Goal: Task Accomplishment & Management: Manage account settings

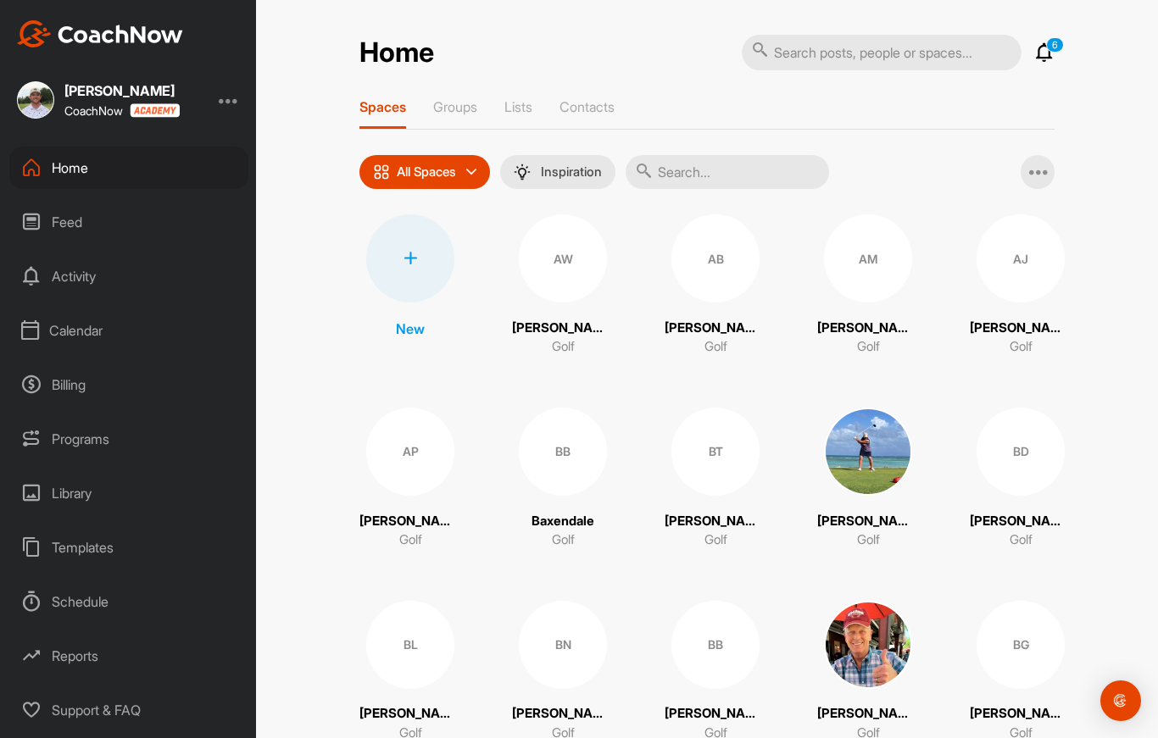
click at [69, 324] on div "Calendar" at bounding box center [128, 330] width 239 height 42
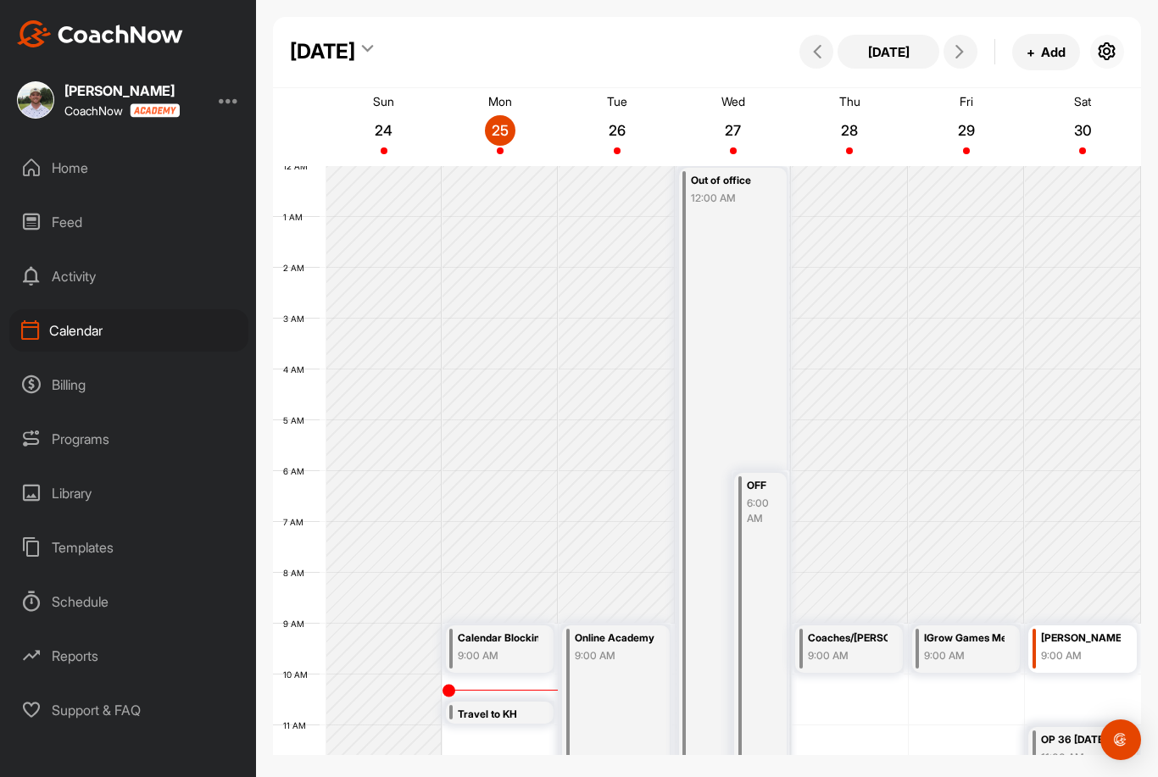
click at [1107, 47] on icon "button" at bounding box center [1107, 52] width 20 height 20
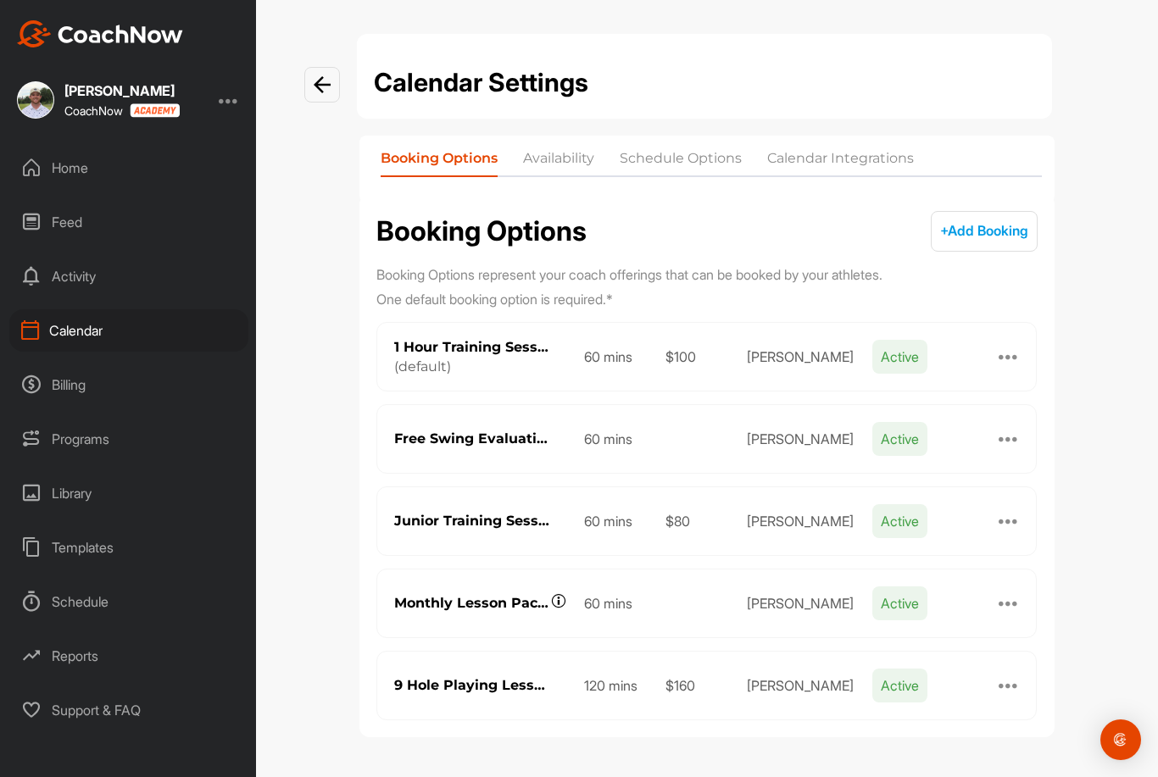
click at [865, 161] on li "Calendar Integrations" at bounding box center [840, 161] width 147 height 27
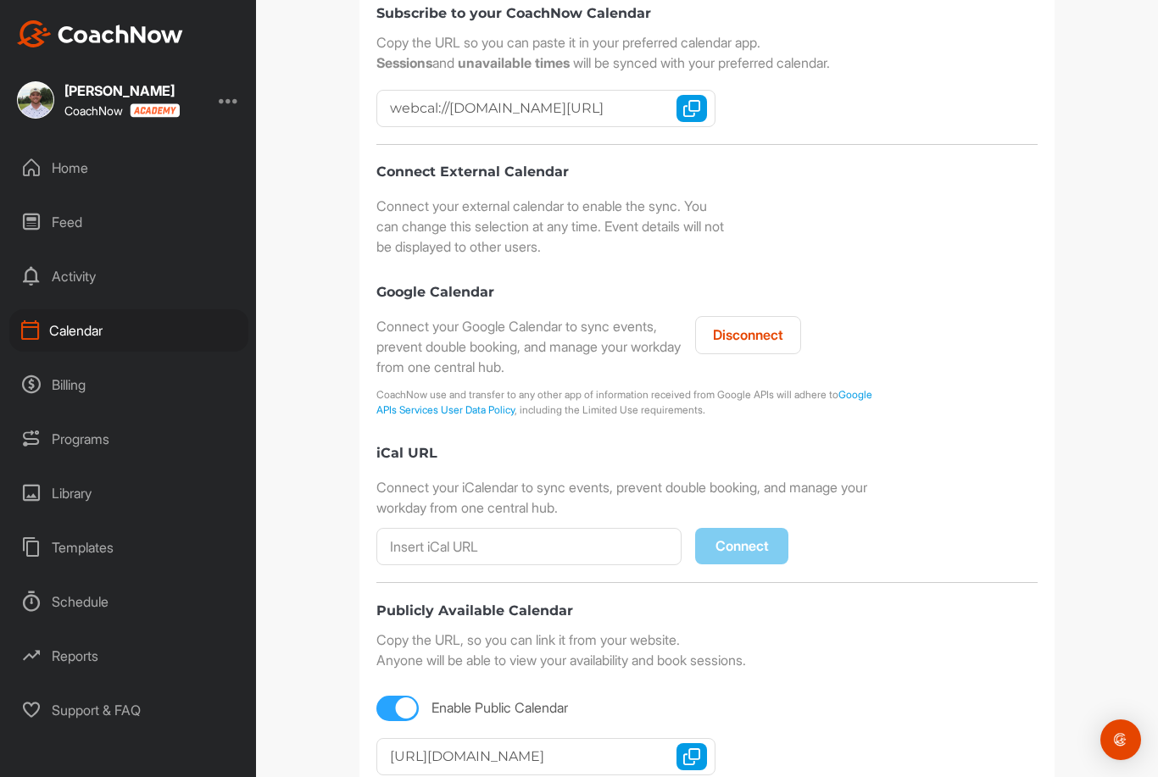
scroll to position [54, 0]
click at [691, 749] on img "button" at bounding box center [691, 757] width 17 height 17
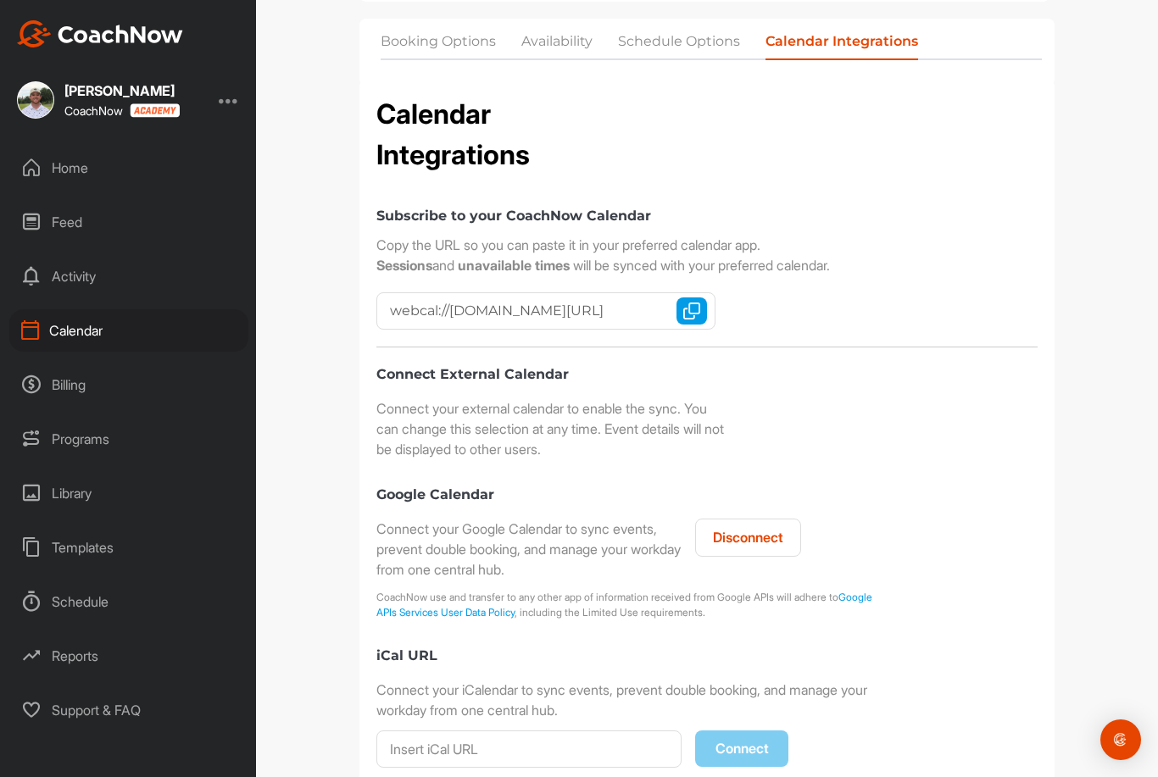
scroll to position [100, 0]
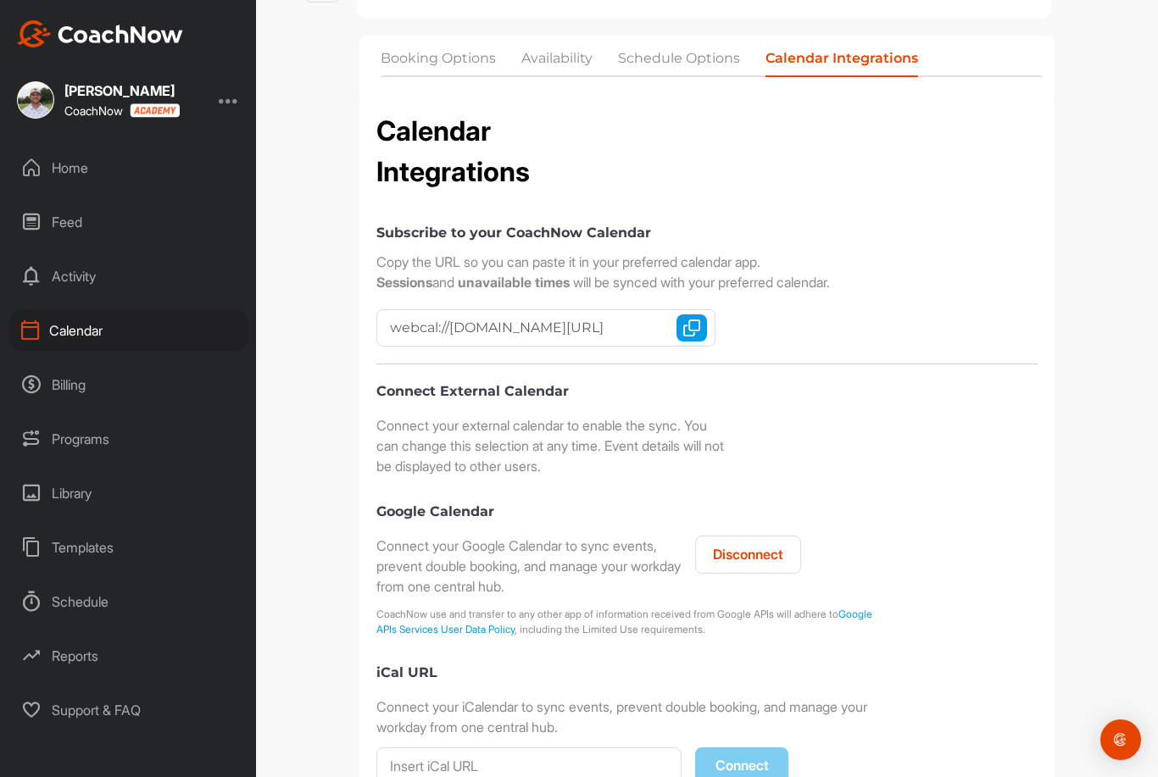
click at [225, 90] on div at bounding box center [229, 100] width 20 height 20
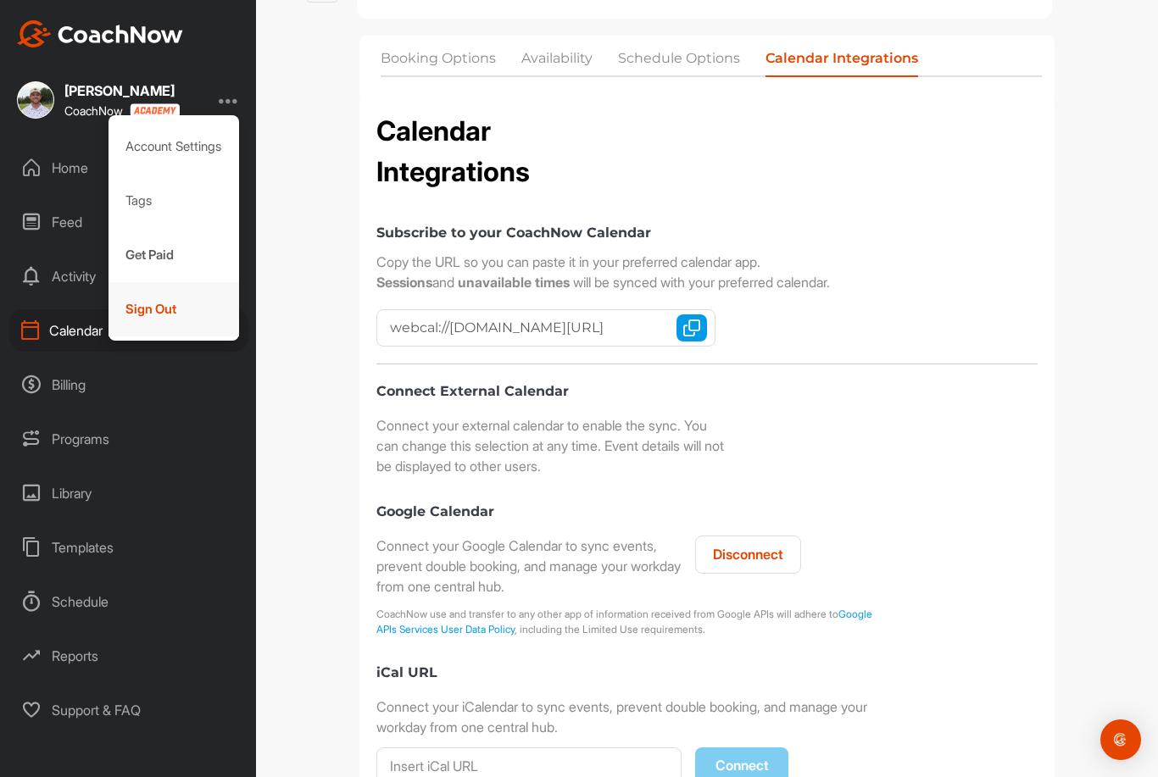
click at [162, 282] on div "Sign Out" at bounding box center [174, 309] width 131 height 54
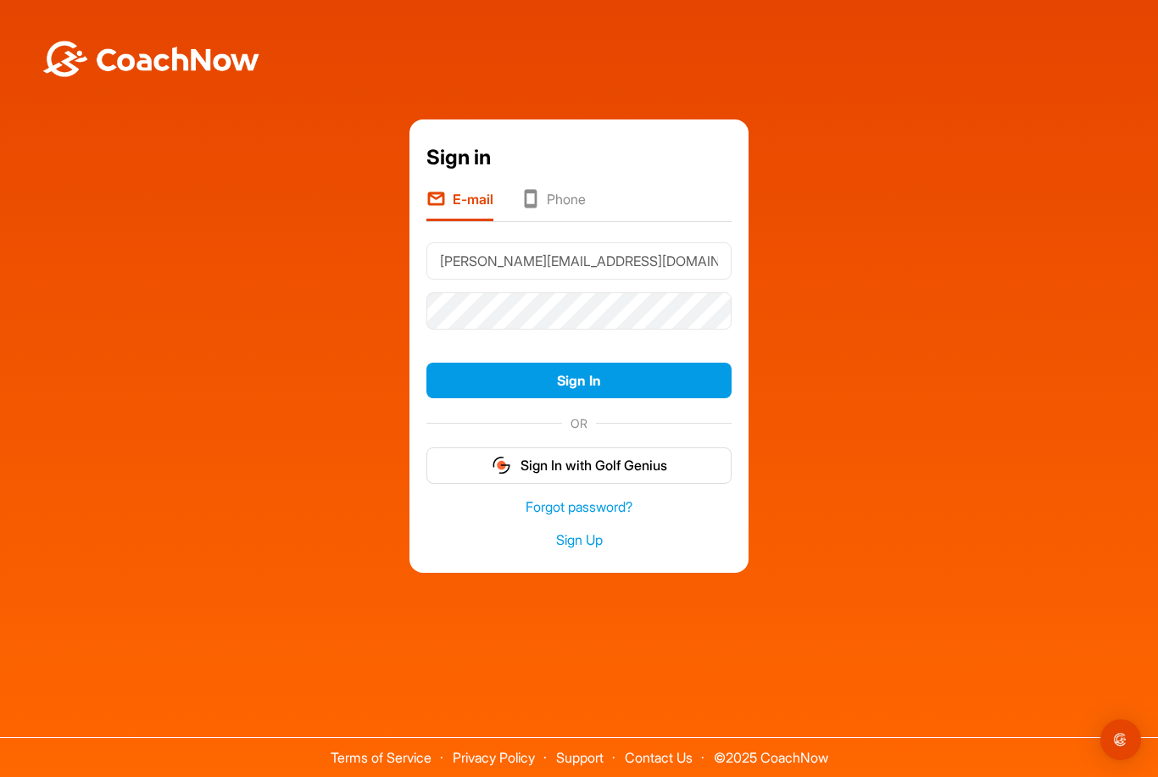
type input "Kyle@op36golf.com"
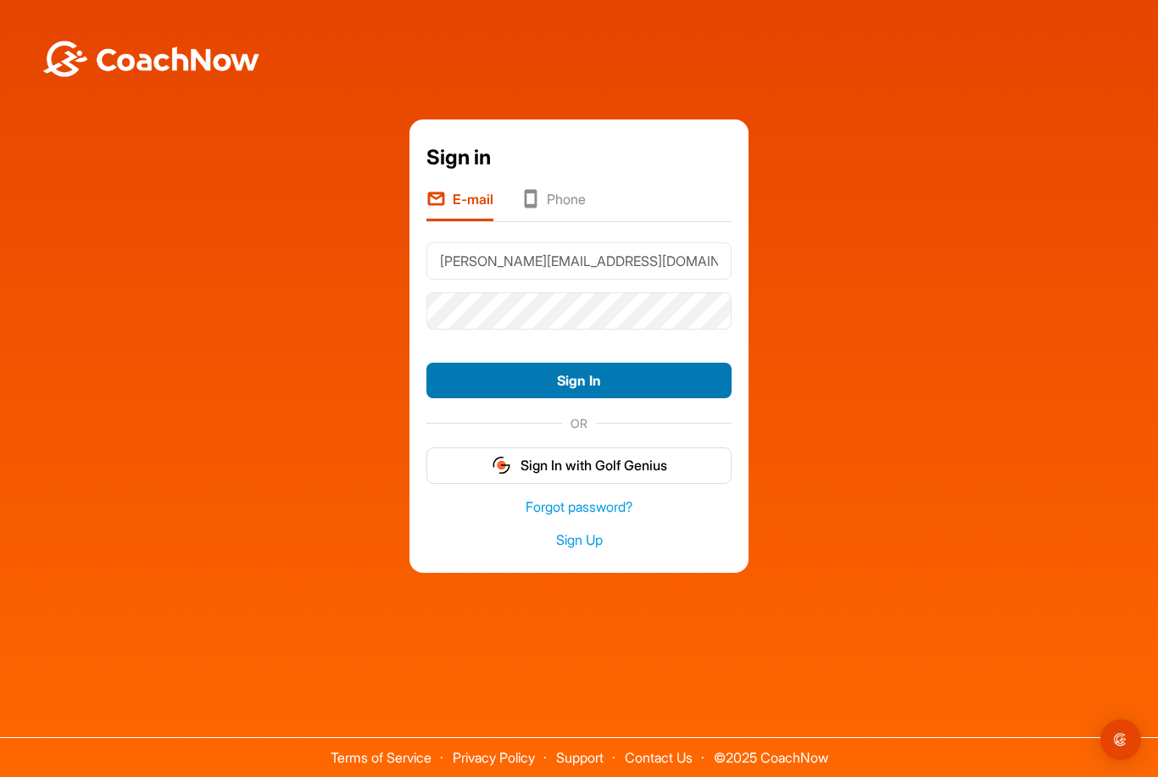
click at [496, 363] on button "Sign In" at bounding box center [578, 381] width 305 height 36
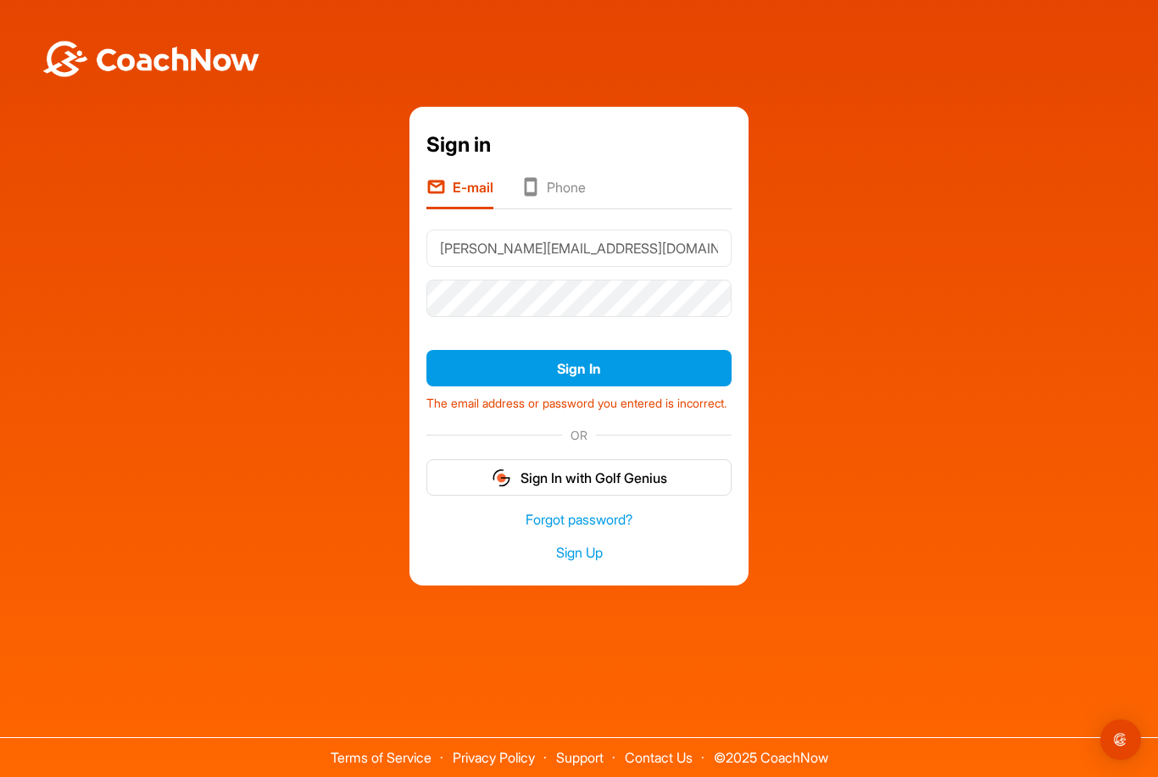
click at [575, 344] on div "Sign In The email address or password you entered is incorrect." at bounding box center [578, 381] width 305 height 74
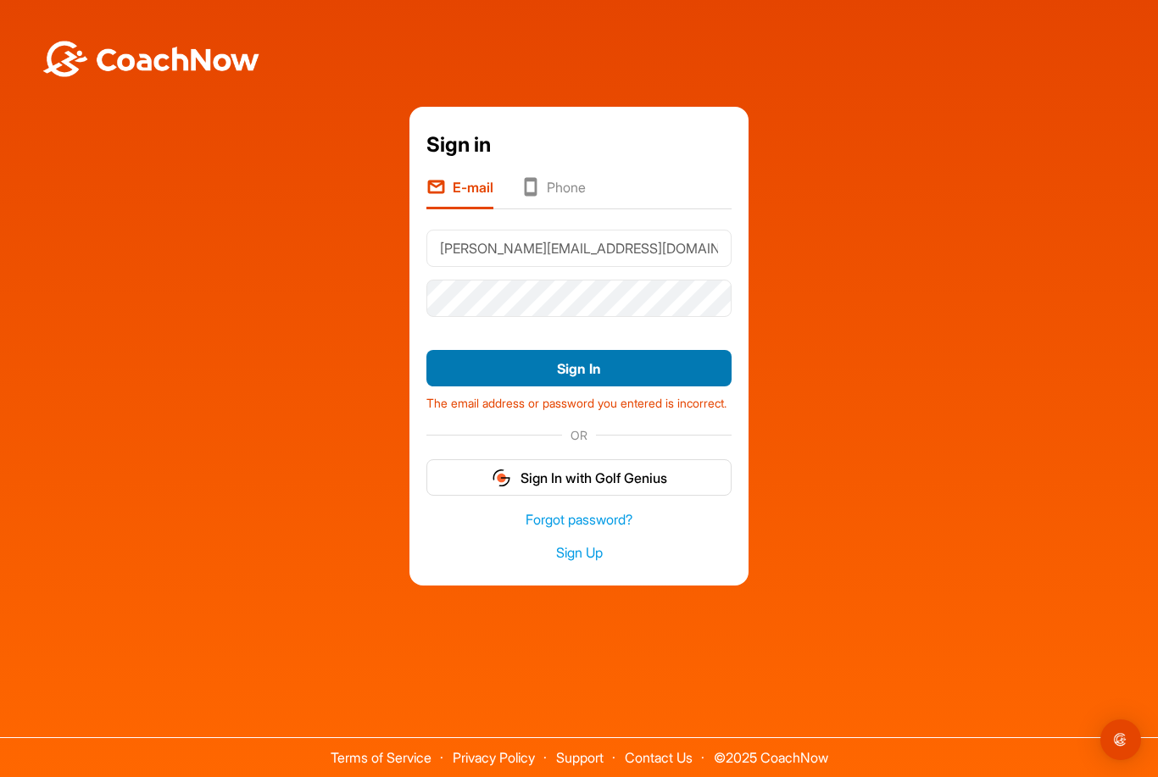
click at [571, 350] on button "Sign In" at bounding box center [578, 368] width 305 height 36
click at [577, 350] on button "Sign In" at bounding box center [578, 368] width 305 height 36
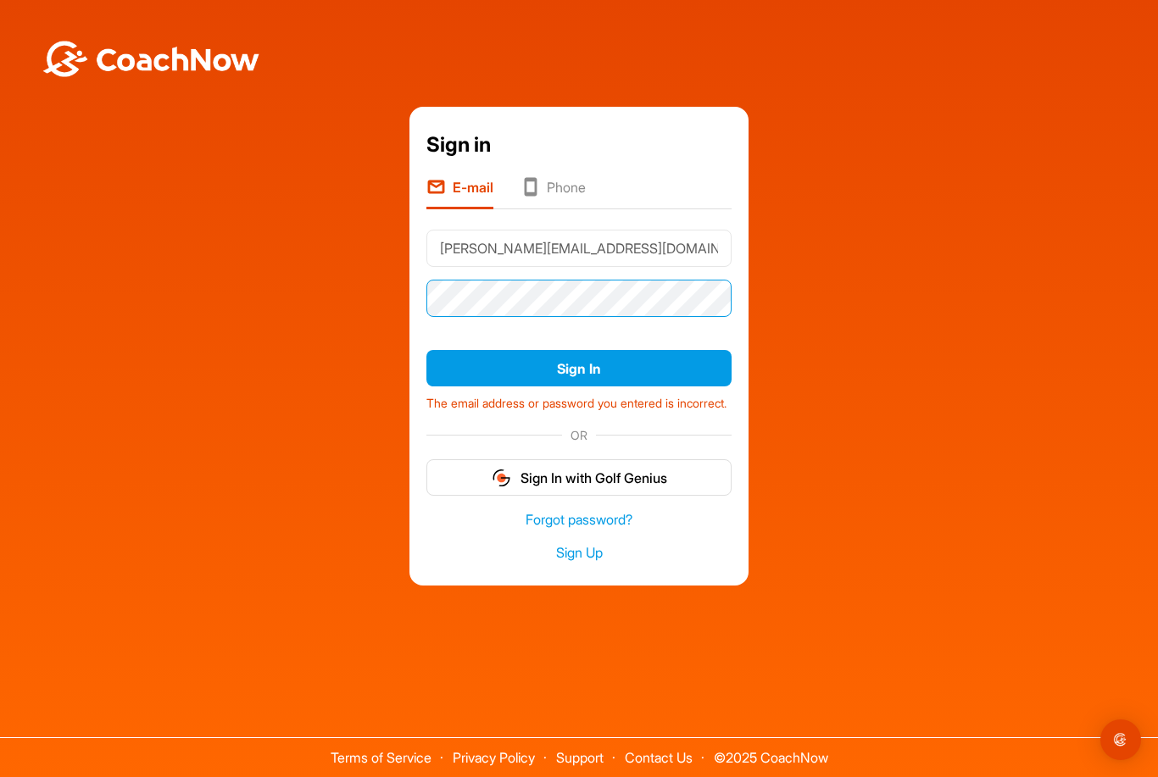
click at [579, 350] on button "Sign In" at bounding box center [578, 368] width 305 height 36
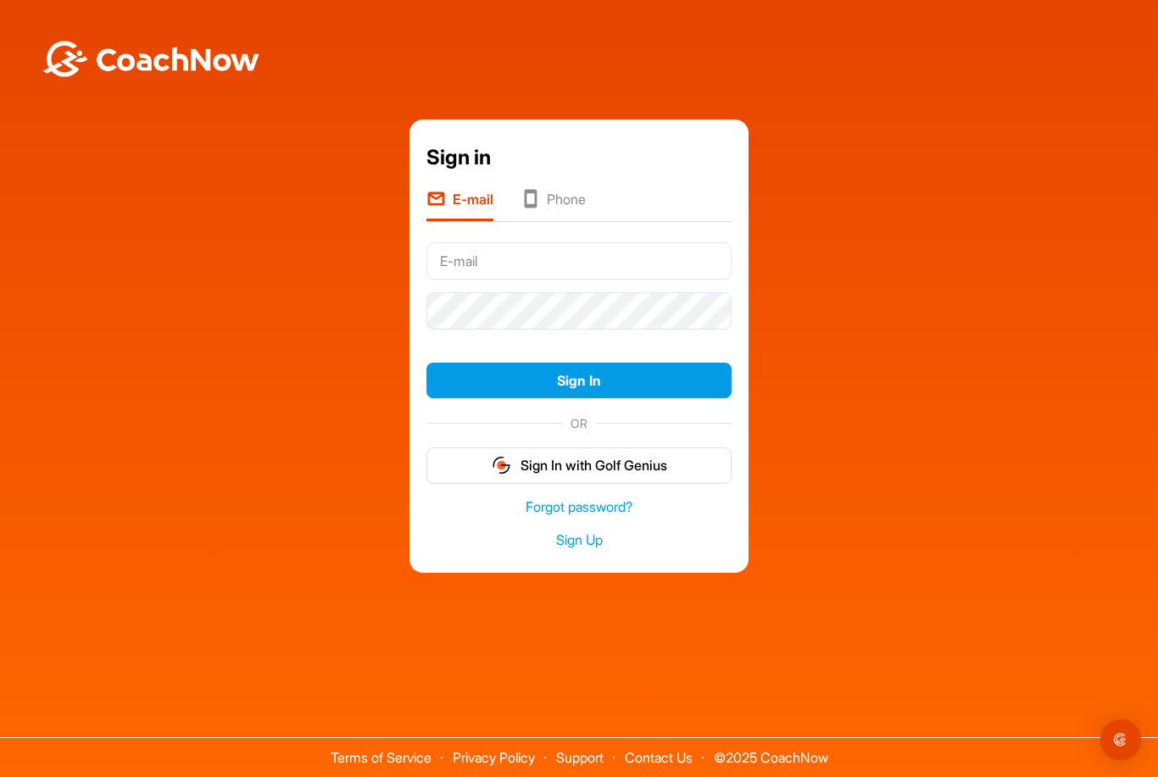
click at [621, 280] on input "text" at bounding box center [578, 260] width 305 height 37
type input "[EMAIL_ADDRESS][DOMAIN_NAME]"
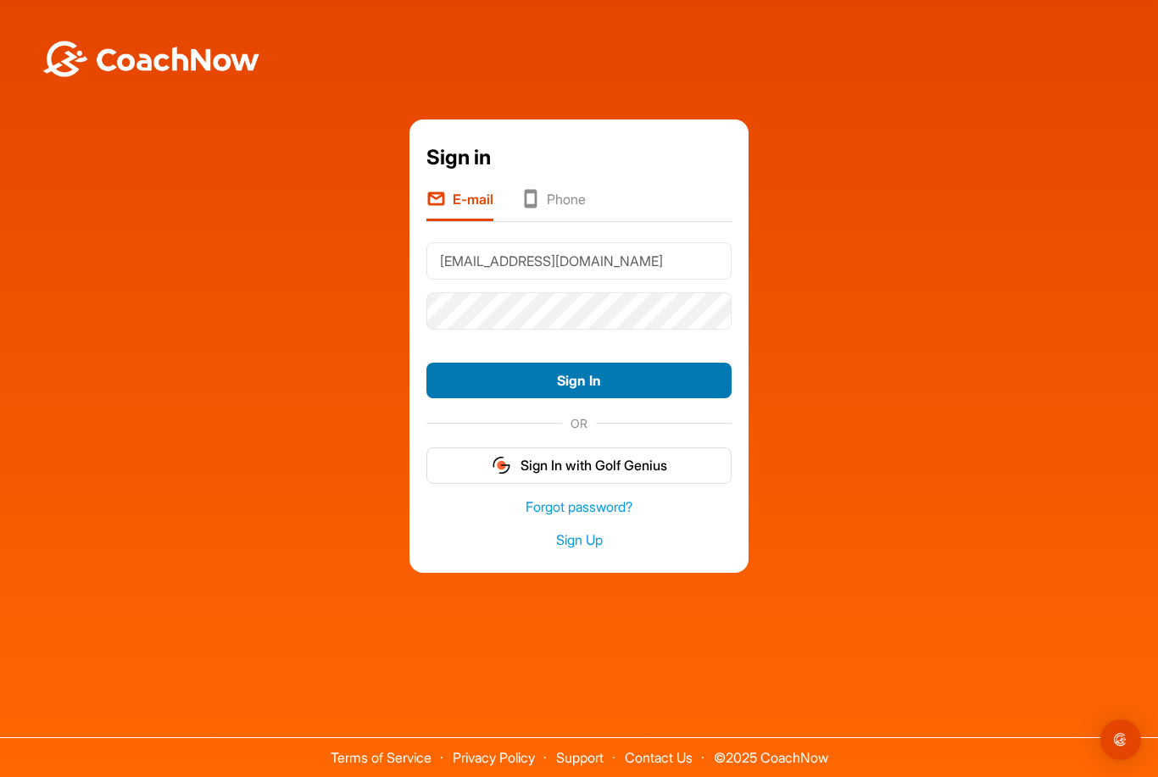
click at [593, 399] on button "Sign In" at bounding box center [578, 381] width 305 height 36
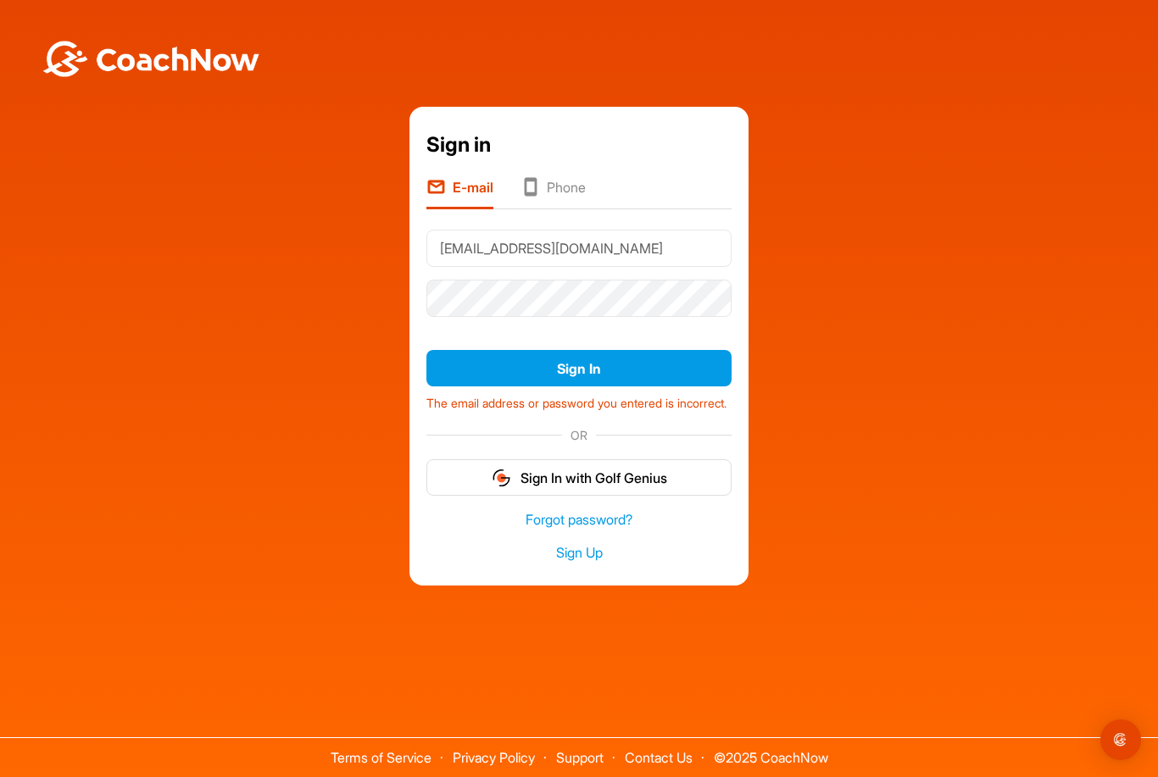
click at [543, 381] on button "Sign In" at bounding box center [578, 368] width 305 height 36
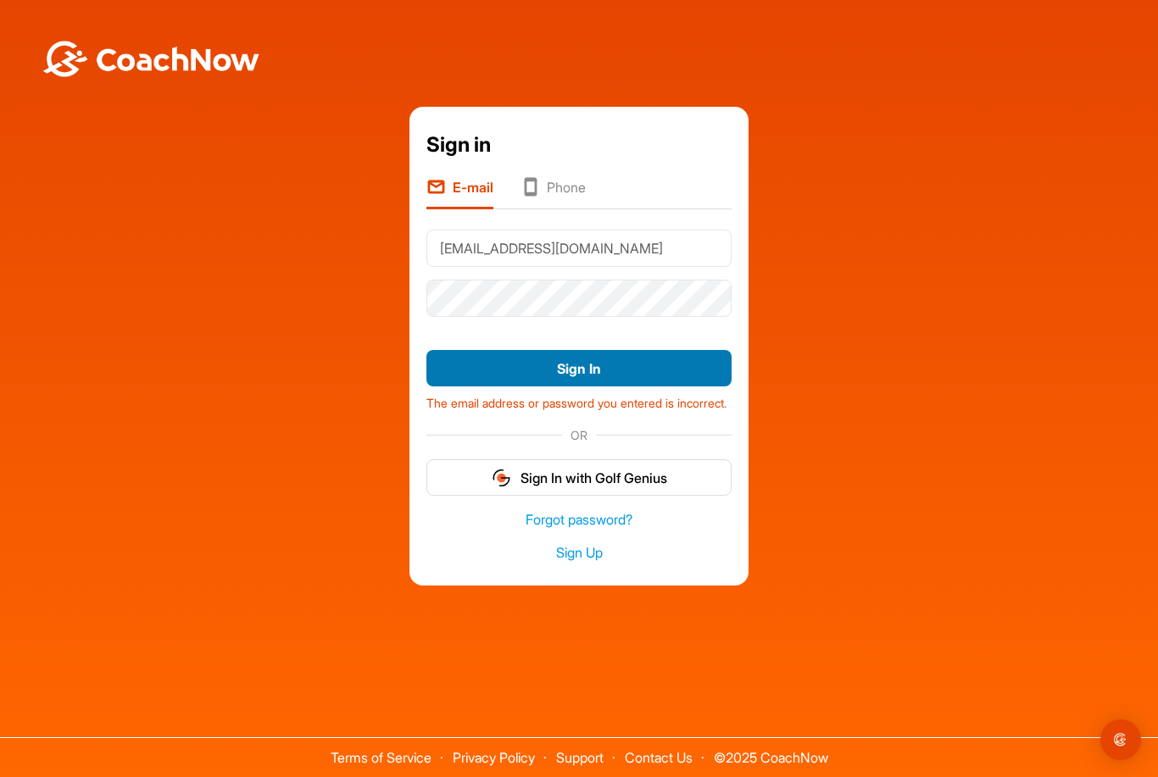
click at [529, 387] on button "Sign In" at bounding box center [578, 368] width 305 height 36
click at [588, 375] on button "Sign In" at bounding box center [578, 368] width 305 height 36
click at [570, 387] on button "Sign In" at bounding box center [578, 368] width 305 height 36
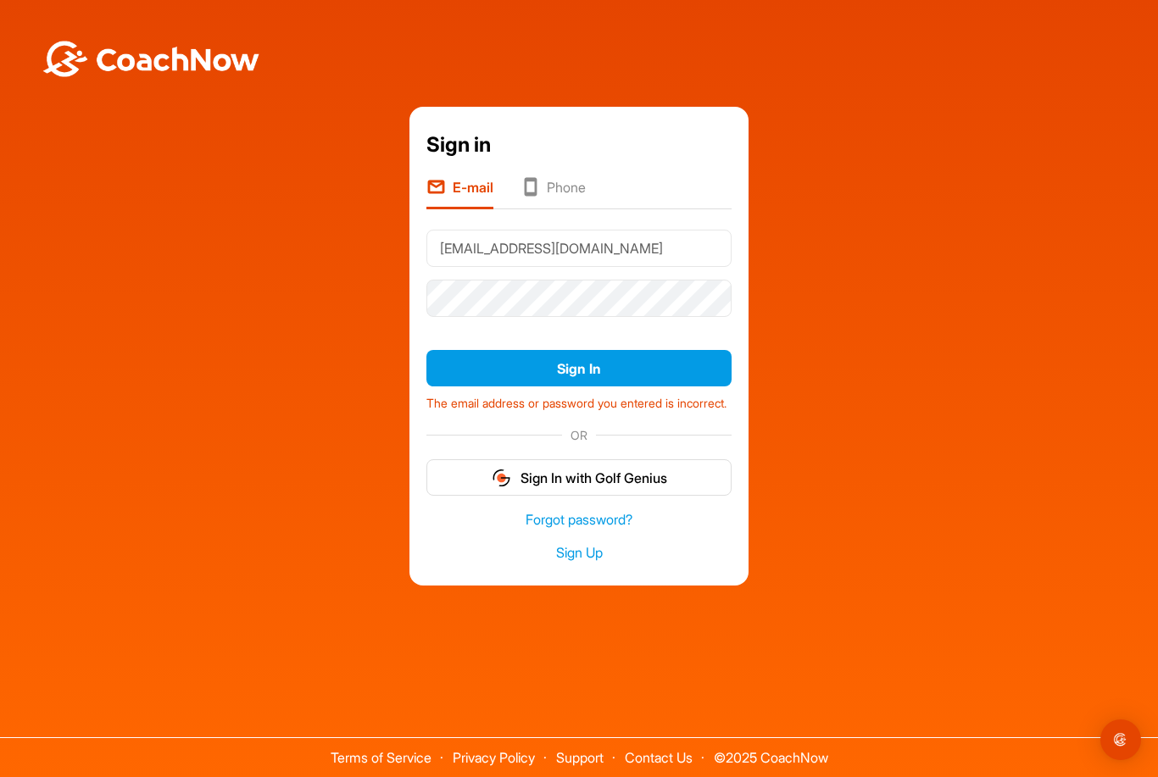
click at [593, 382] on button "Sign In" at bounding box center [578, 368] width 305 height 36
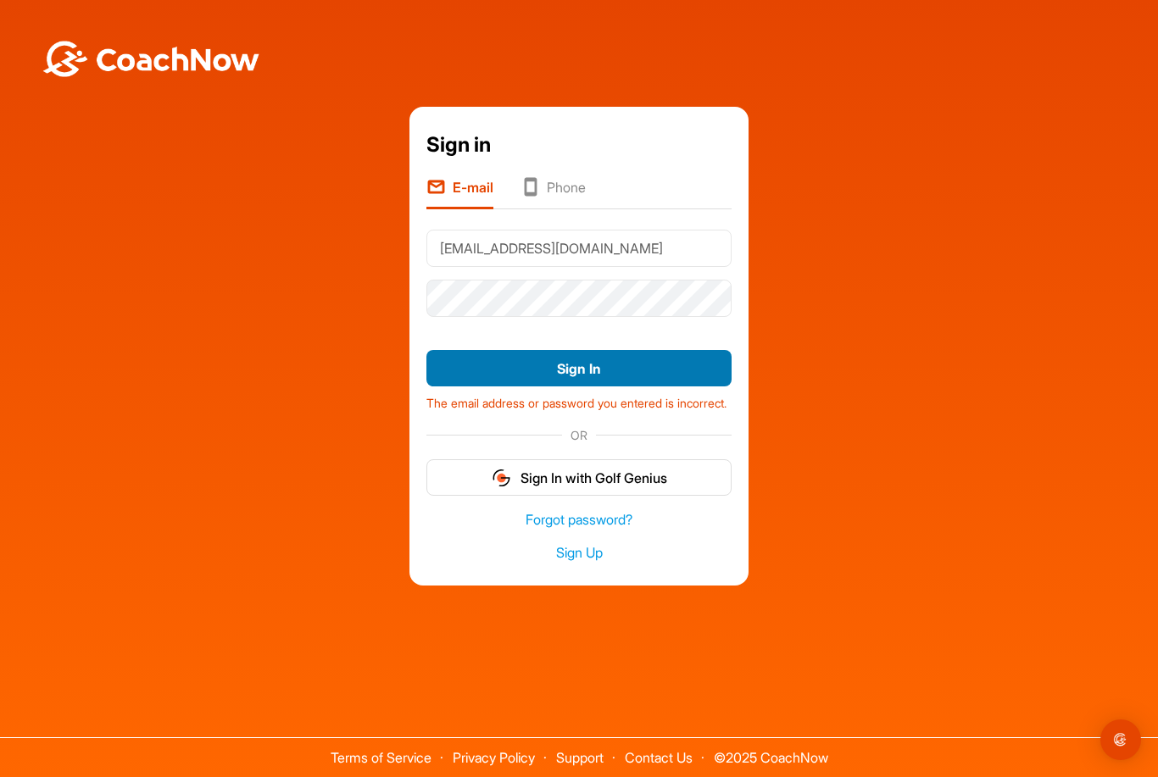
click at [554, 387] on button "Sign In" at bounding box center [578, 368] width 305 height 36
